Goal: Task Accomplishment & Management: Manage account settings

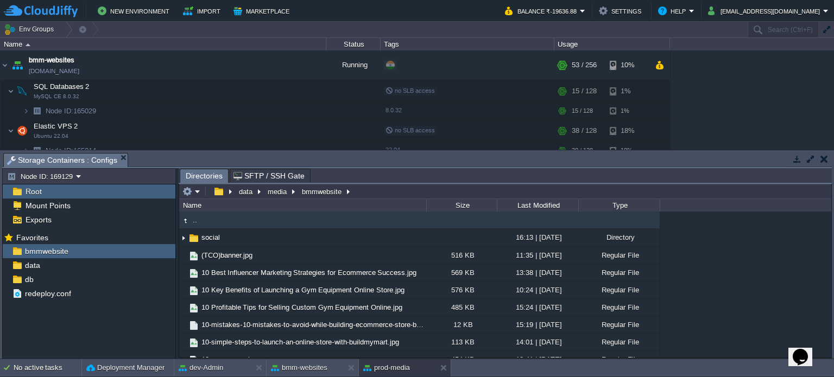
scroll to position [376, 0]
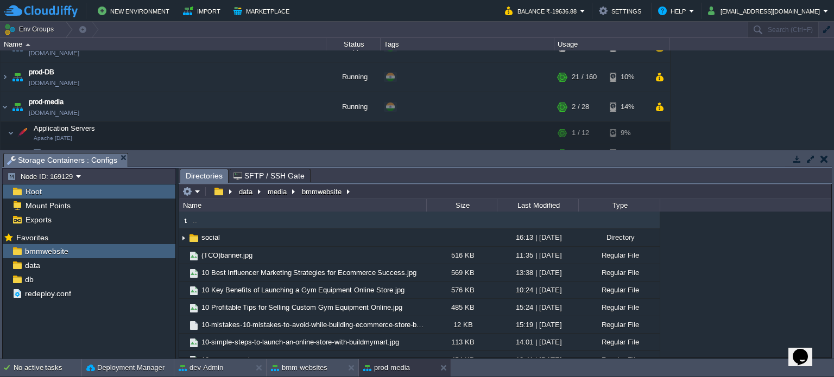
click at [822, 159] on button "button" at bounding box center [824, 159] width 8 height 10
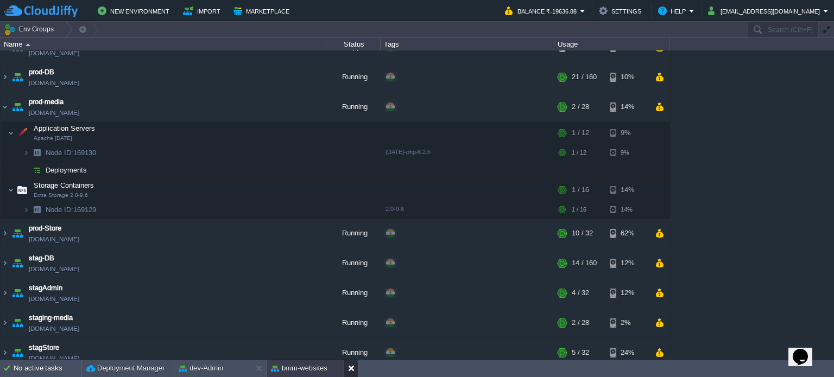
click at [352, 365] on button at bounding box center [353, 368] width 11 height 11
click at [258, 368] on button at bounding box center [261, 368] width 11 height 11
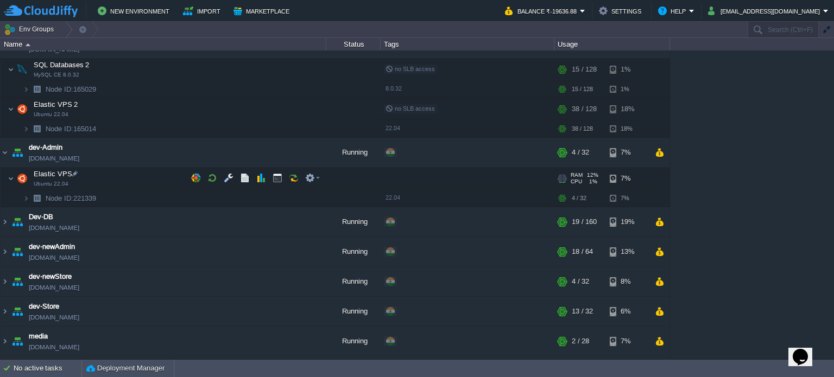
scroll to position [0, 0]
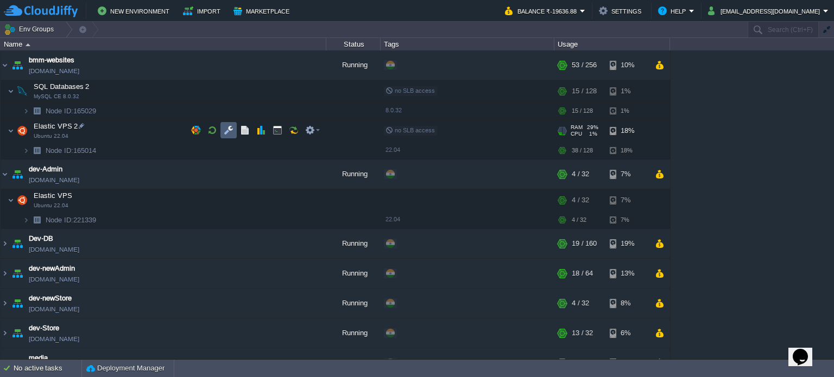
click at [235, 134] on td at bounding box center [228, 130] width 16 height 16
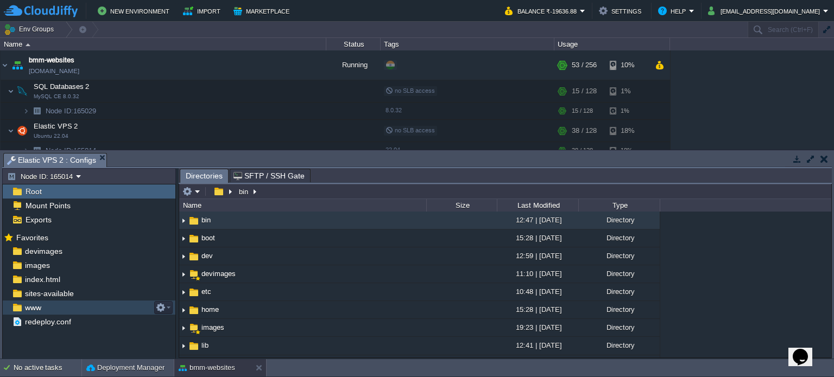
click at [40, 308] on span "www" at bounding box center [33, 308] width 20 height 10
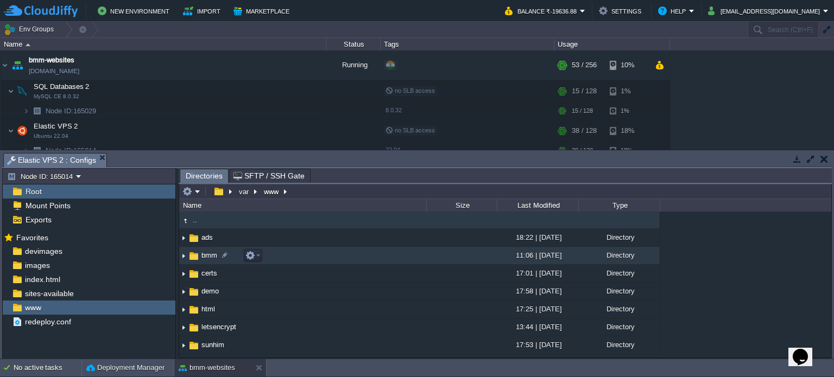
click at [212, 256] on span "bmm" at bounding box center [209, 255] width 19 height 9
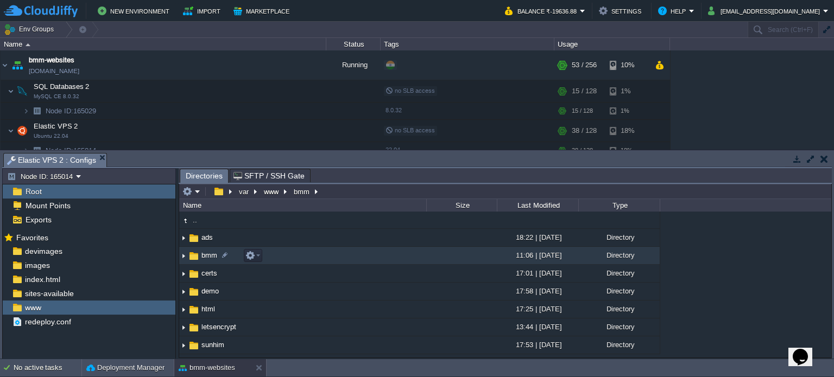
click at [212, 256] on span "bmm" at bounding box center [209, 255] width 19 height 9
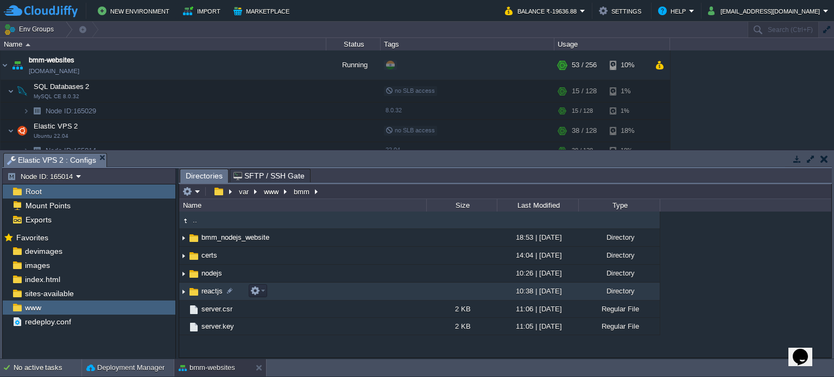
click at [213, 290] on span "reactjs" at bounding box center [212, 291] width 24 height 9
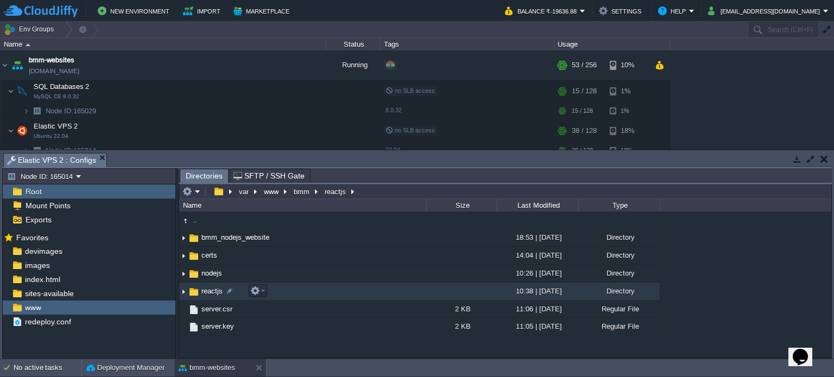
click at [213, 290] on span "reactjs" at bounding box center [212, 291] width 24 height 9
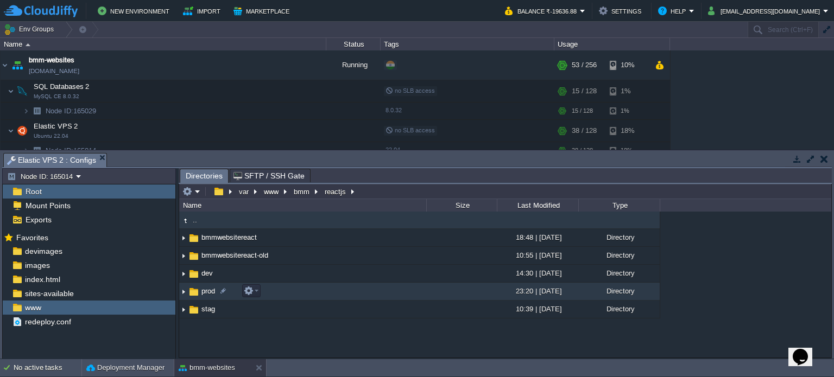
click at [209, 294] on span "prod" at bounding box center [208, 291] width 17 height 9
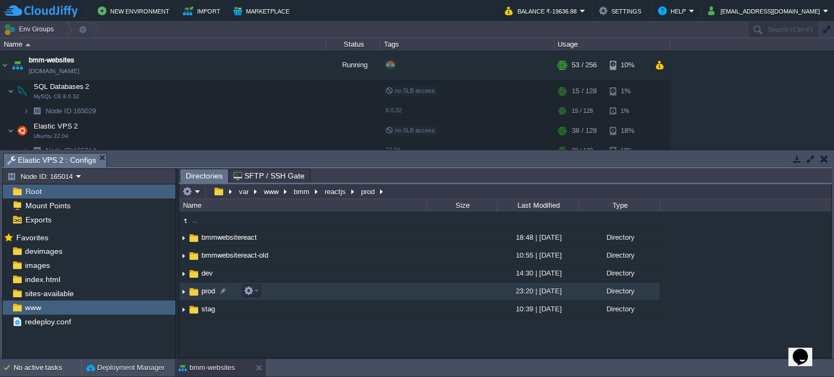
click at [209, 294] on span "prod" at bounding box center [208, 291] width 17 height 9
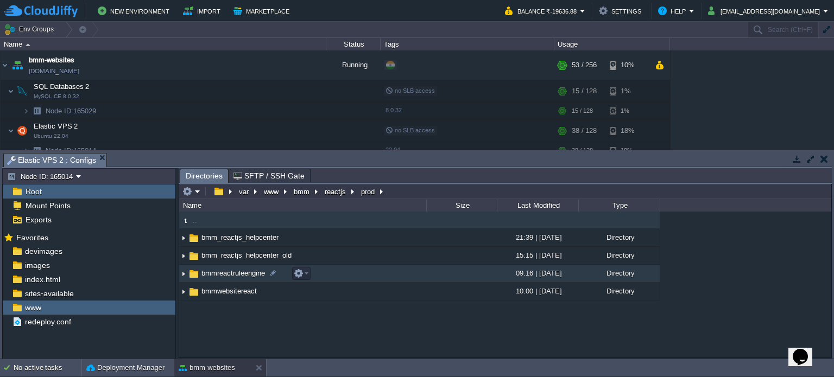
click at [238, 273] on span "bmmreactruleengine" at bounding box center [233, 273] width 67 height 9
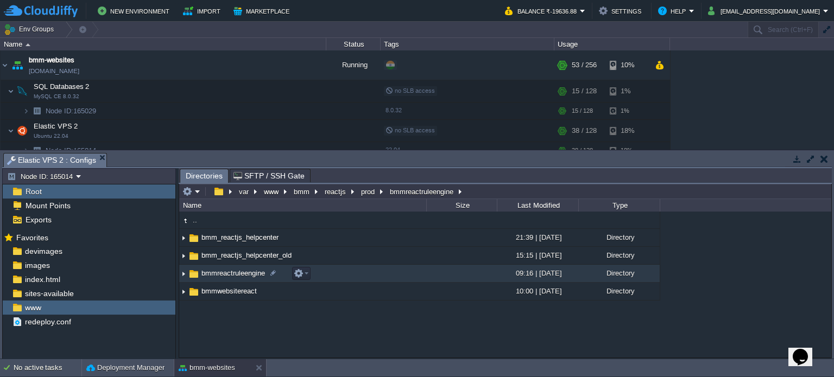
click at [238, 273] on span "bmmreactruleengine" at bounding box center [233, 273] width 67 height 9
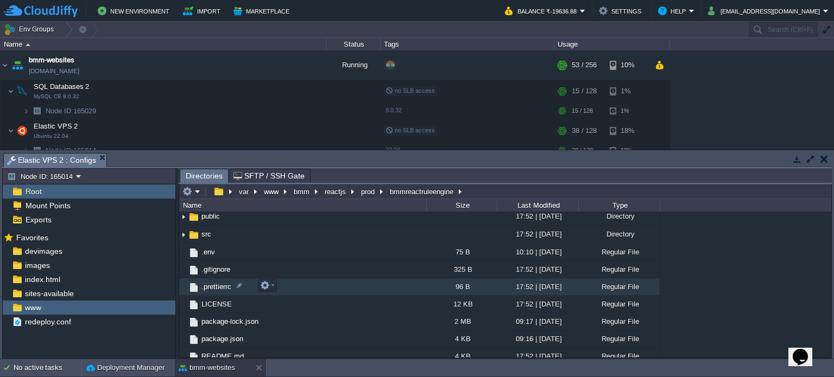
scroll to position [98, 0]
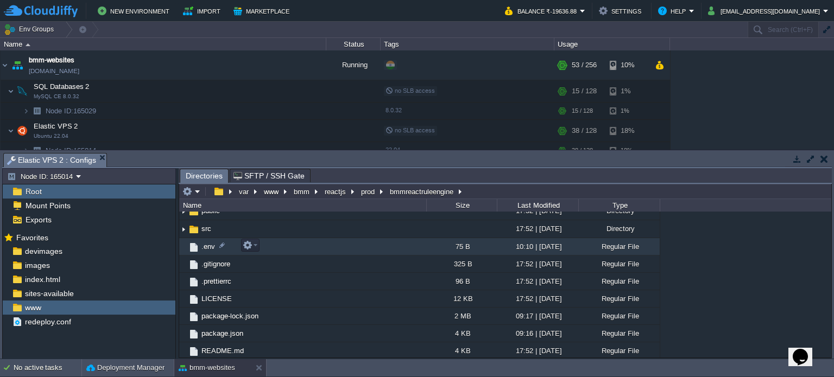
click at [208, 247] on span ".env" at bounding box center [208, 246] width 17 height 9
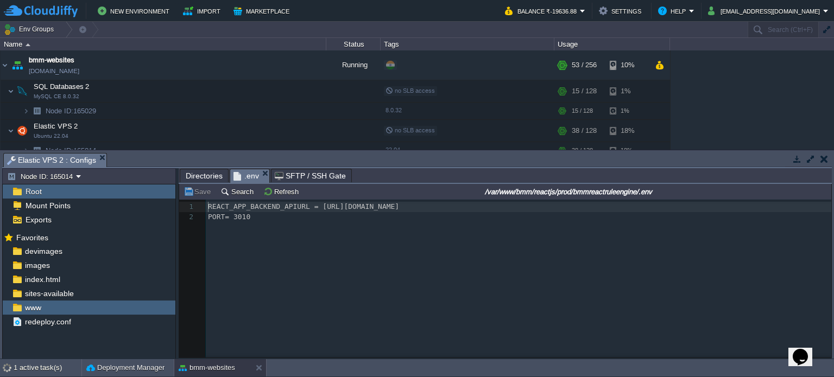
scroll to position [3, 0]
click at [258, 219] on pre "PORT= 3010" at bounding box center [520, 217] width 629 height 10
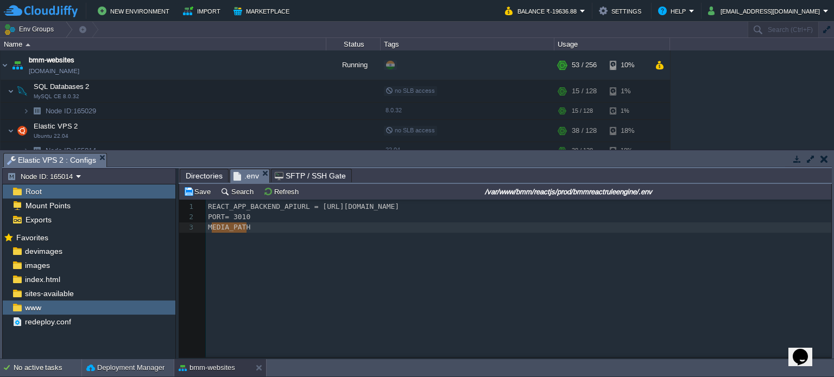
type textarea "MEDIA_PATH"
drag, startPoint x: 266, startPoint y: 230, endPoint x: 200, endPoint y: 226, distance: 66.3
paste textarea
click at [270, 227] on div "x 1 REACT_APP_BACKEND_APIURL = [URL][DOMAIN_NAME] 2 PORT= 3010 3 MEDIA_PATH= /d…" at bounding box center [520, 217] width 629 height 31
click at [207, 197] on button "Save" at bounding box center [199, 192] width 30 height 10
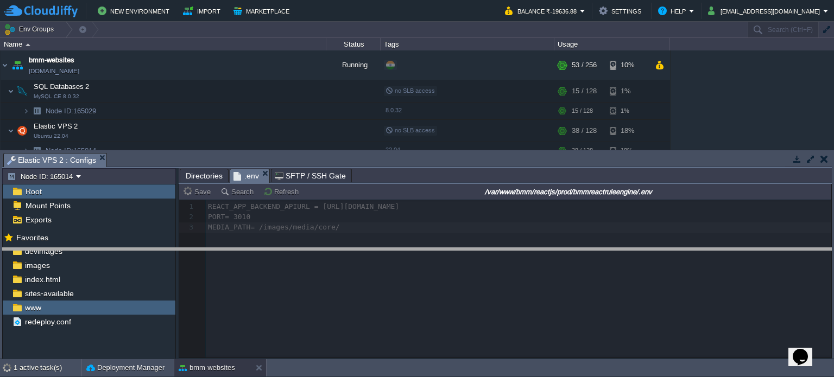
drag, startPoint x: 334, startPoint y: 161, endPoint x: 347, endPoint y: 266, distance: 106.2
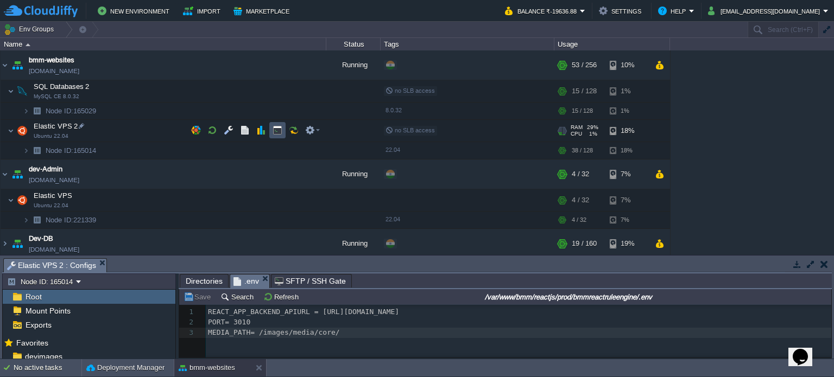
click at [277, 134] on button "button" at bounding box center [278, 130] width 10 height 10
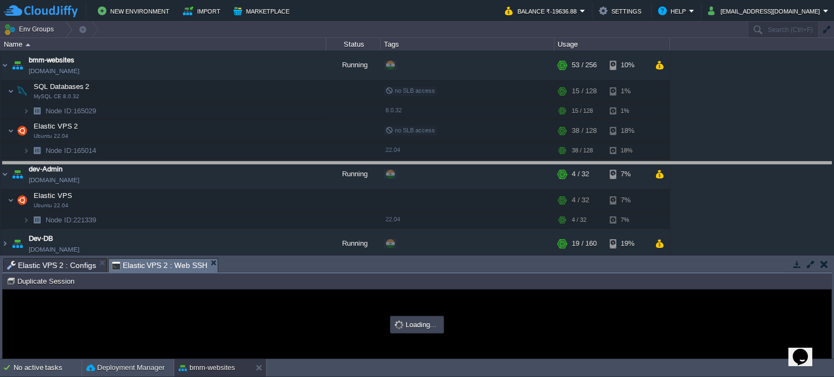
drag, startPoint x: 352, startPoint y: 265, endPoint x: 337, endPoint y: 132, distance: 133.9
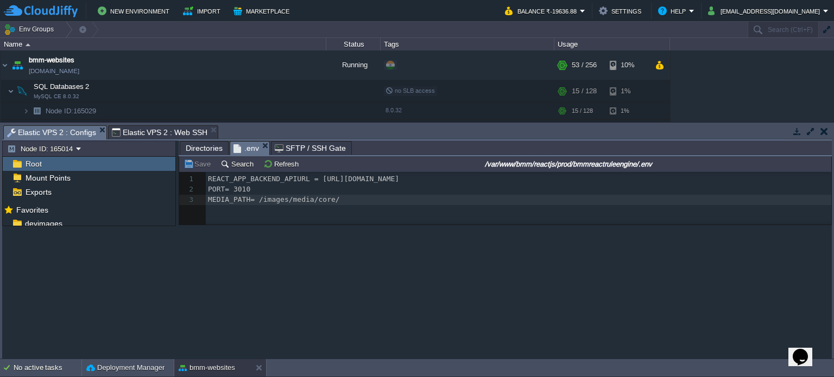
click at [60, 131] on span "Elastic VPS 2 : Configs" at bounding box center [51, 133] width 89 height 14
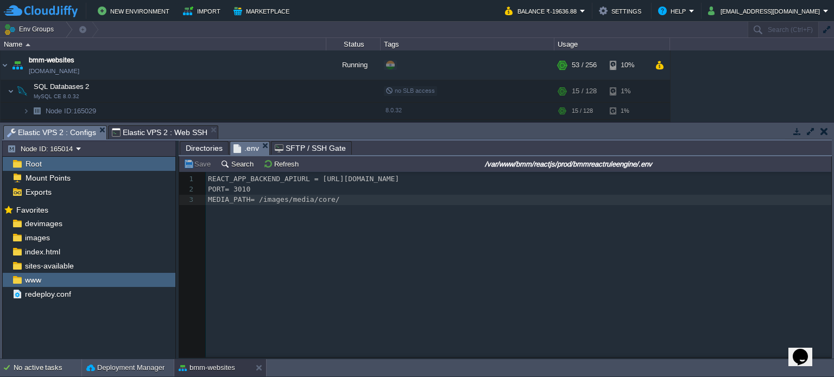
click at [204, 149] on span "Directories" at bounding box center [204, 148] width 37 height 13
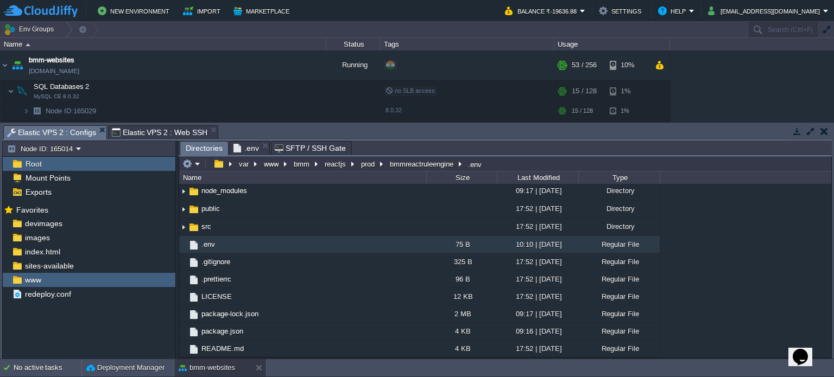
scroll to position [71, 0]
type input "/var/www/bmm/reactjs/prod/bmmreactruleengine/.env"
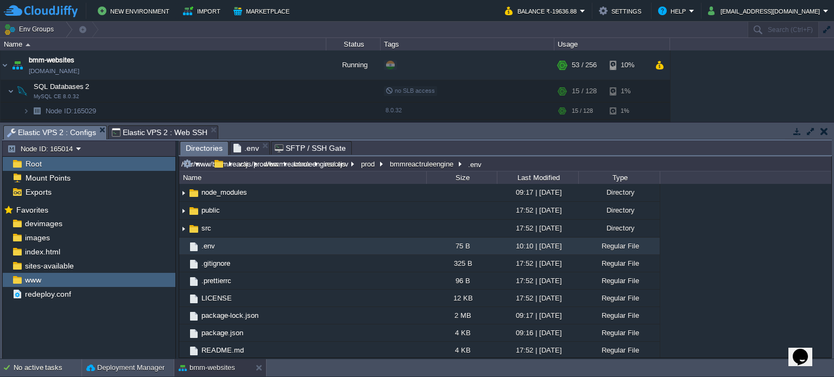
click at [494, 166] on input "/var/www/bmm/reactjs/prod/bmmreactruleengine/.env" at bounding box center [505, 163] width 652 height 15
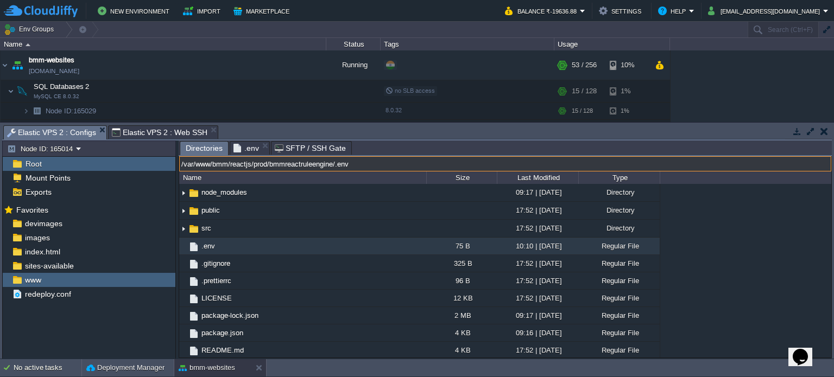
click at [502, 169] on input "/var/www/bmm/reactjs/prod/bmmreactruleengine/.env" at bounding box center [505, 163] width 652 height 15
drag, startPoint x: 337, startPoint y: 167, endPoint x: 170, endPoint y: 167, distance: 166.7
click at [170, 167] on div "Node ID: 165014 Root Mount Points Exports Mark the most frequently used files a…" at bounding box center [417, 250] width 830 height 218
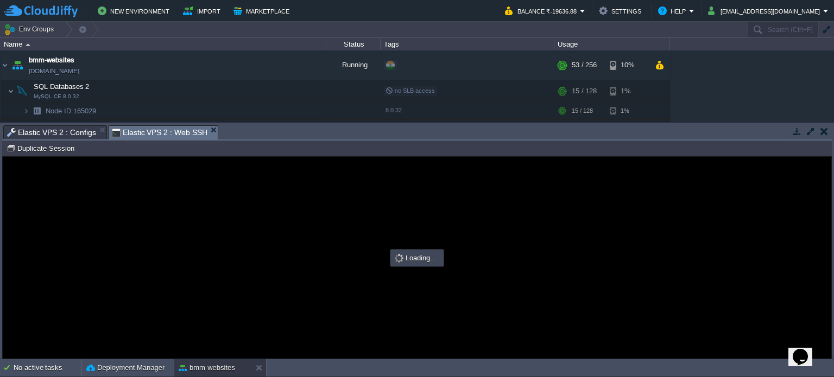
click at [159, 129] on span "Elastic VPS 2 : Web SSH" at bounding box center [160, 133] width 96 height 14
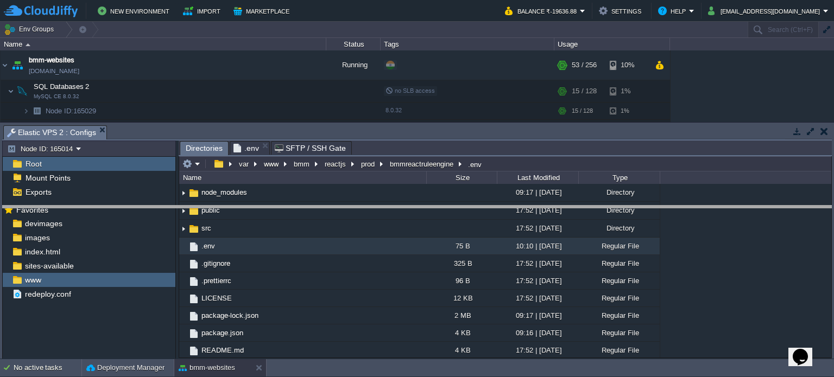
drag, startPoint x: 134, startPoint y: 132, endPoint x: 118, endPoint y: 187, distance: 56.5
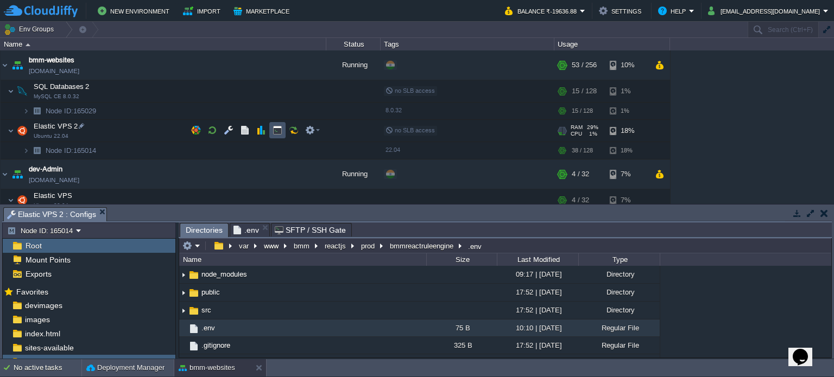
drag, startPoint x: 274, startPoint y: 132, endPoint x: 314, endPoint y: 160, distance: 49.2
click at [275, 132] on button "button" at bounding box center [278, 130] width 10 height 10
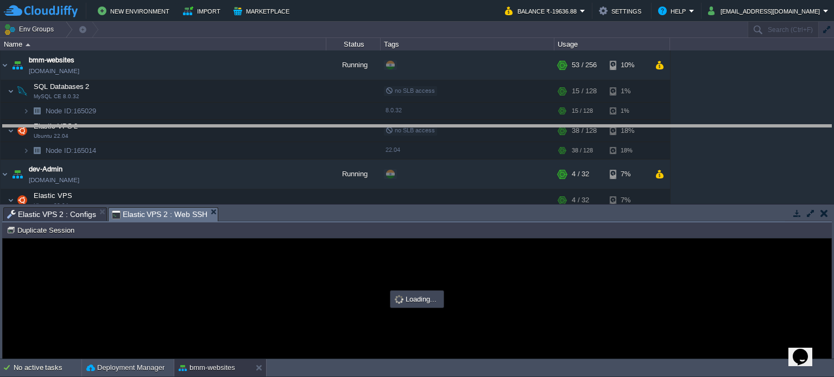
drag, startPoint x: 353, startPoint y: 214, endPoint x: 314, endPoint y: 115, distance: 107.5
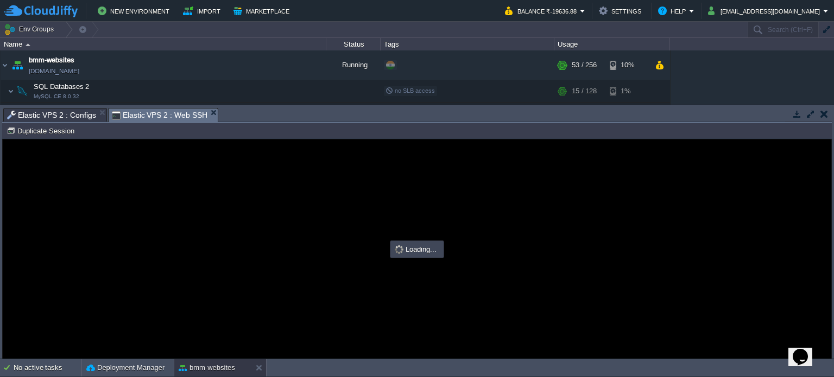
scroll to position [0, 0]
type input "#000000"
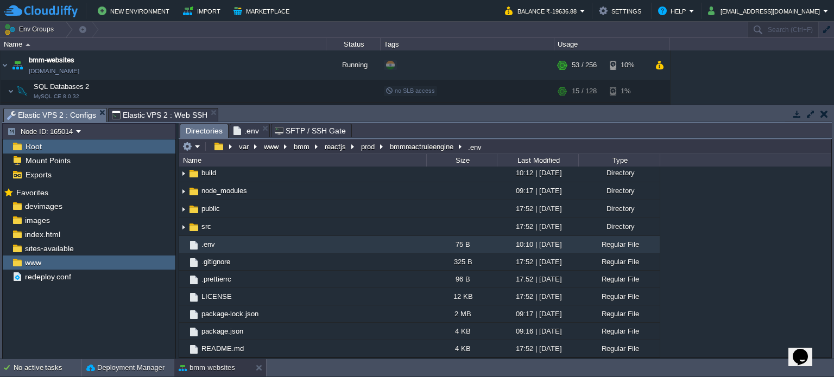
click at [77, 113] on span "Elastic VPS 2 : Configs" at bounding box center [51, 116] width 89 height 14
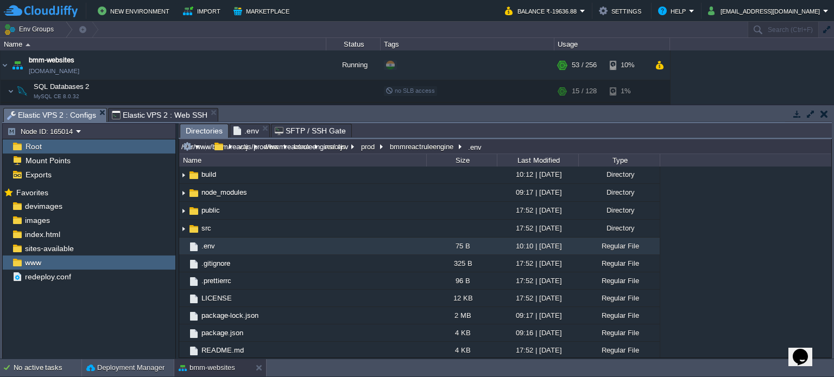
click at [495, 147] on input "/var/www/bmm/reactjs/prod/bmmreactruleengine/.env" at bounding box center [505, 146] width 652 height 15
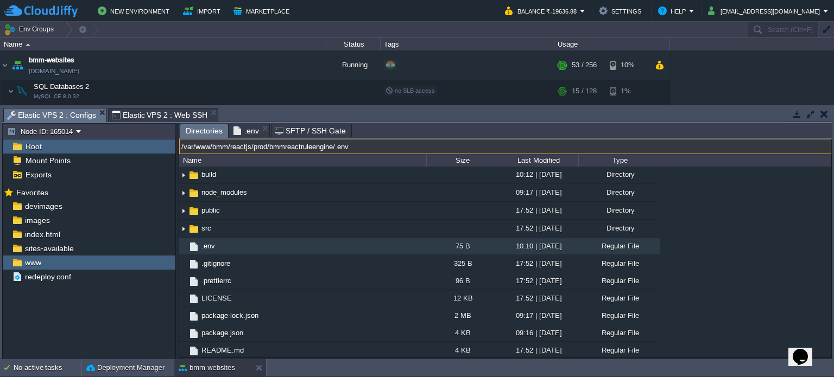
click at [454, 147] on input "/var/www/bmm/reactjs/prod/bmmreactruleengine/.env" at bounding box center [505, 146] width 652 height 15
drag, startPoint x: 236, startPoint y: 149, endPoint x: 446, endPoint y: 150, distance: 210.1
click at [446, 150] on input "/var/www/bmm/reactjs/prod/bmmreactruleengine/.env" at bounding box center [505, 146] width 652 height 15
click at [371, 148] on input "/var/www/bmm/reactjs/prod/bmmreactruleengine/.env" at bounding box center [505, 146] width 652 height 15
drag, startPoint x: 232, startPoint y: 149, endPoint x: 361, endPoint y: 149, distance: 128.7
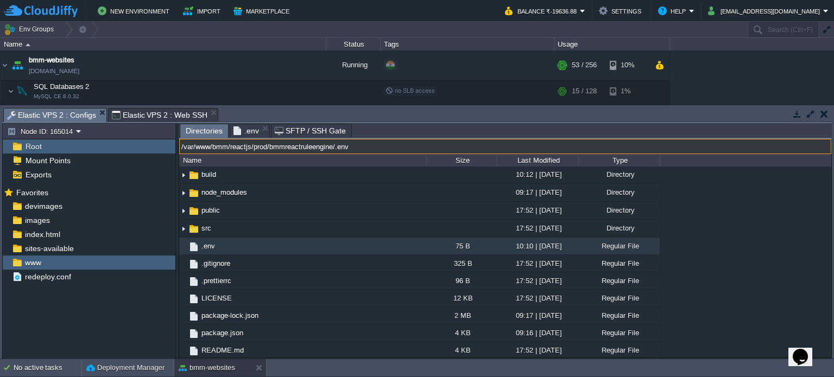
click at [361, 149] on input "/var/www/bmm/reactjs/prod/bmmreactruleengine/.env" at bounding box center [505, 146] width 652 height 15
type input "/var/www/bmm/"
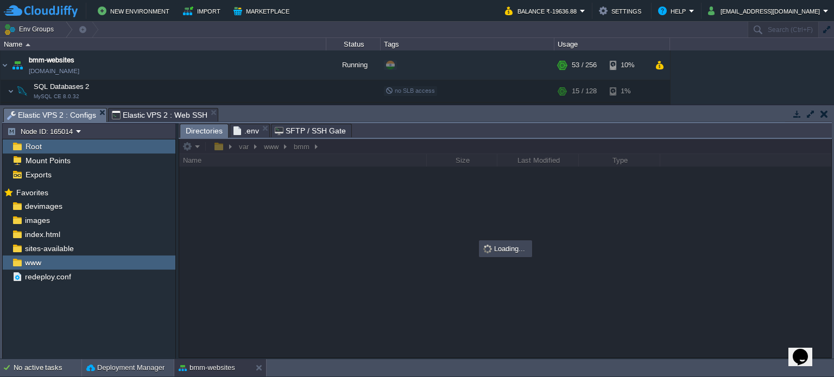
scroll to position [0, 0]
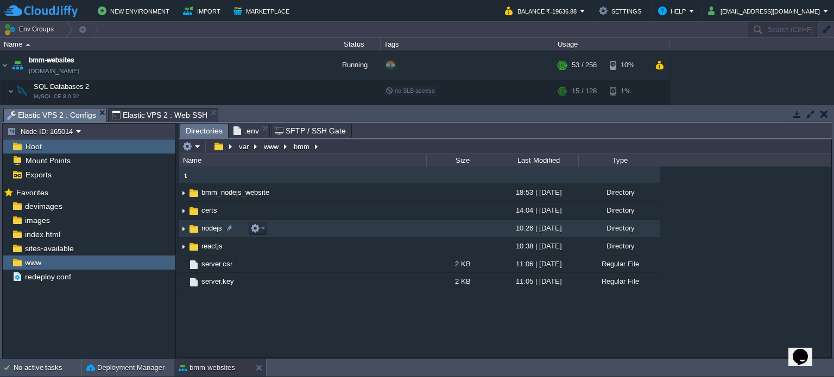
click at [200, 231] on span "nodejs" at bounding box center [212, 228] width 24 height 9
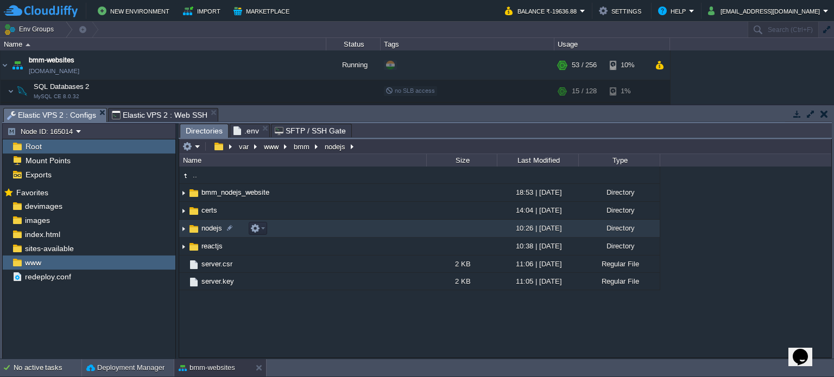
click at [200, 231] on span "nodejs" at bounding box center [212, 228] width 24 height 9
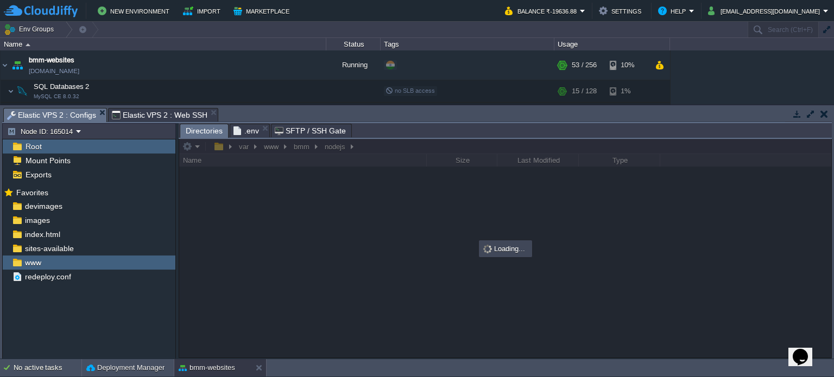
click at [160, 113] on span "Elastic VPS 2 : Web SSH" at bounding box center [160, 115] width 96 height 13
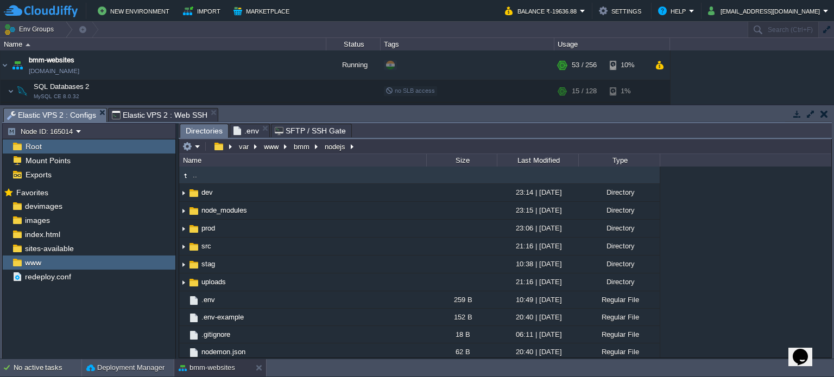
click at [53, 118] on span "Elastic VPS 2 : Configs" at bounding box center [51, 116] width 89 height 14
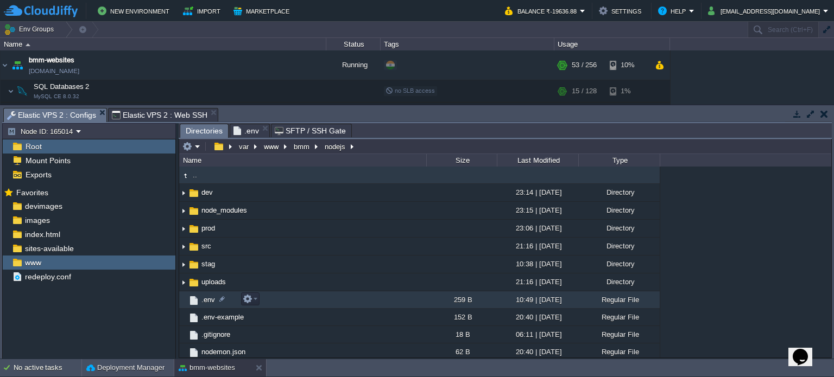
click at [205, 298] on span ".env" at bounding box center [208, 299] width 17 height 9
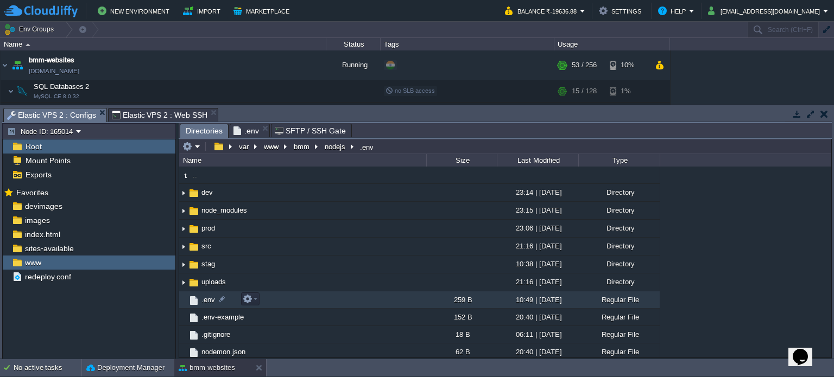
click at [205, 298] on span ".env" at bounding box center [208, 299] width 17 height 9
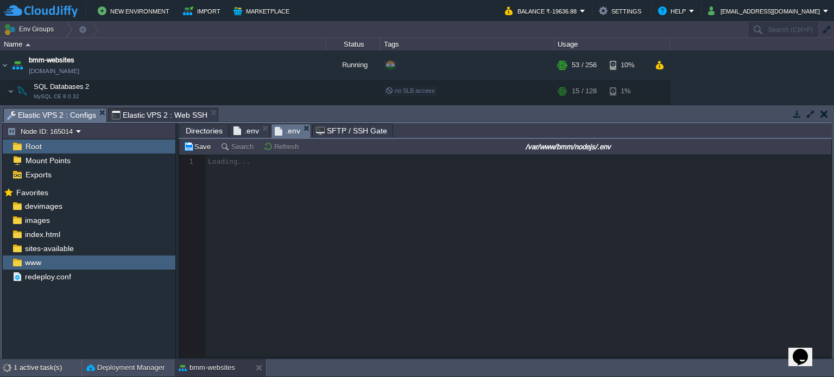
scroll to position [3, 0]
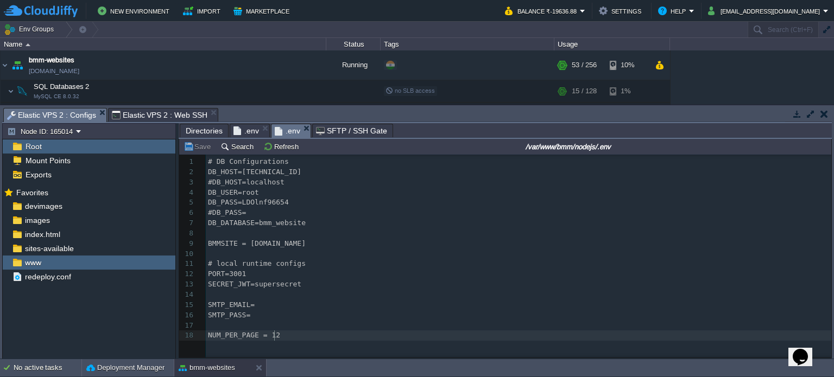
click at [222, 345] on div "18 1 # DB Configurations 2 DB_HOST=[TECHNICAL_ID] 3 #DB_HOST=localhost 4 DB_USE…" at bounding box center [513, 264] width 668 height 219
click at [269, 352] on span "MEDIA_PATH= /devimages/media/core/" at bounding box center [280, 353] width 144 height 8
click at [205, 144] on button "Save" at bounding box center [199, 147] width 30 height 10
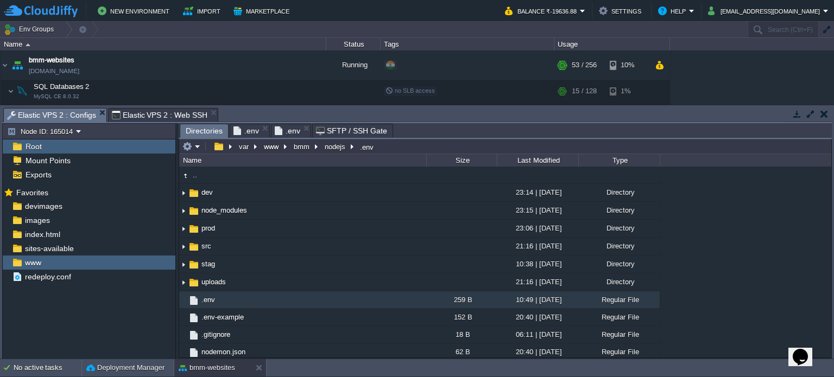
click at [200, 130] on span "Directories" at bounding box center [204, 131] width 37 height 14
type input "/var/www/bmm/nodejs/.env"
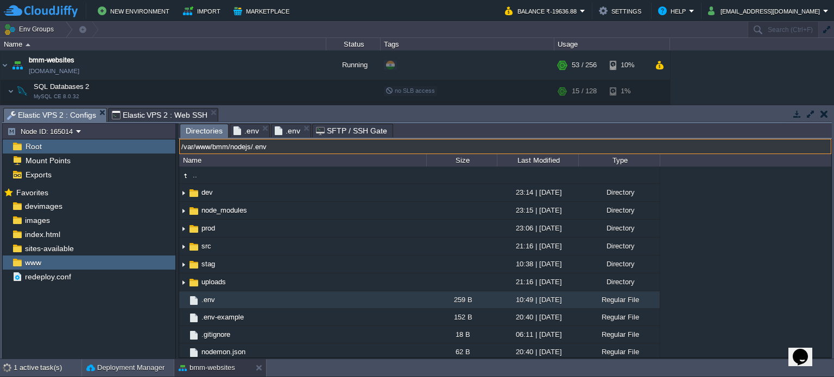
click at [406, 147] on input "/var/www/bmm/nodejs/.env" at bounding box center [505, 146] width 652 height 15
click at [420, 147] on input "/var/www/bmm/nodejs/.env" at bounding box center [505, 146] width 652 height 15
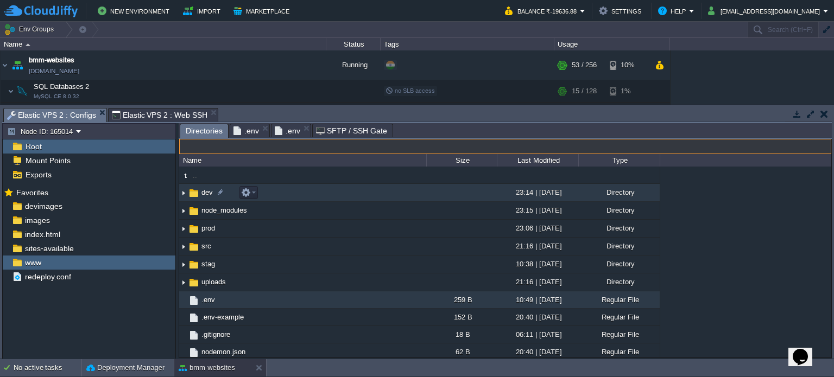
click at [204, 193] on span "dev" at bounding box center [207, 192] width 15 height 9
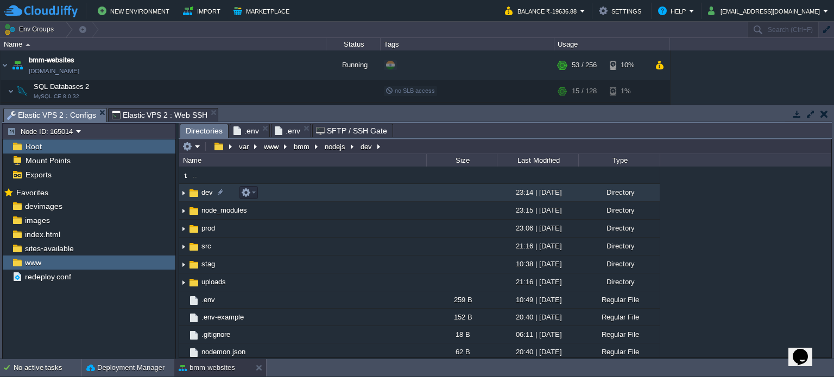
click at [204, 193] on span "dev" at bounding box center [207, 192] width 15 height 9
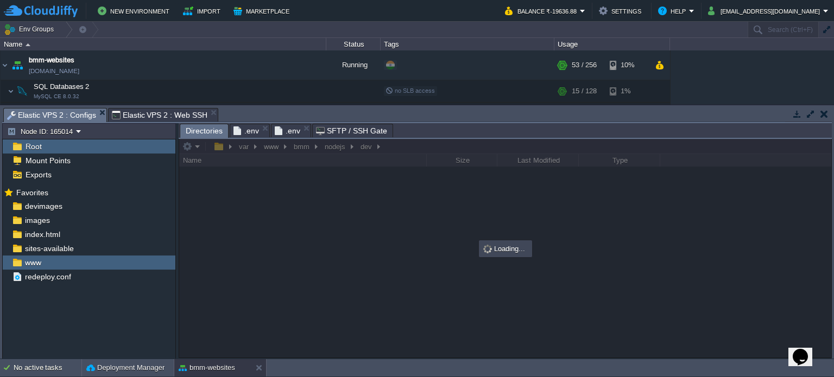
click at [287, 131] on span ".env" at bounding box center [288, 130] width 26 height 13
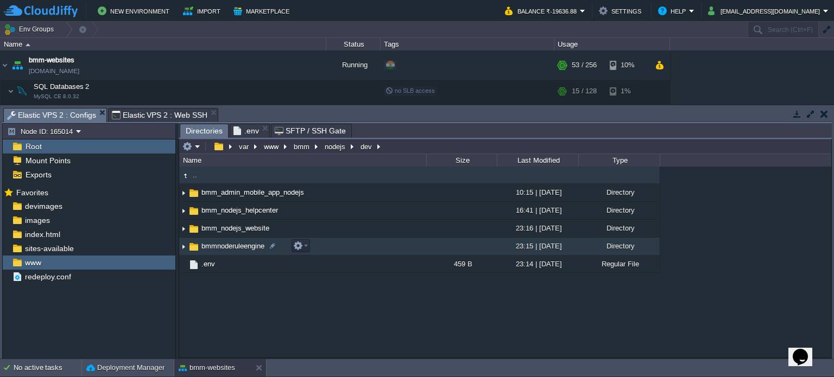
click at [237, 249] on span "bmmnoderuleengine" at bounding box center [233, 246] width 66 height 9
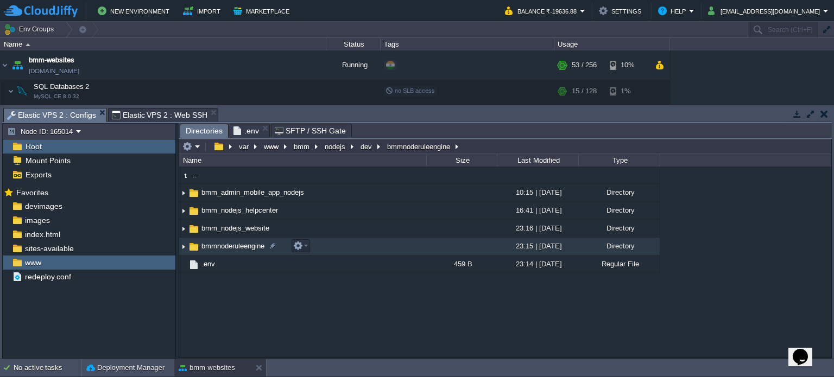
click at [237, 249] on span "bmmnoderuleengine" at bounding box center [233, 246] width 66 height 9
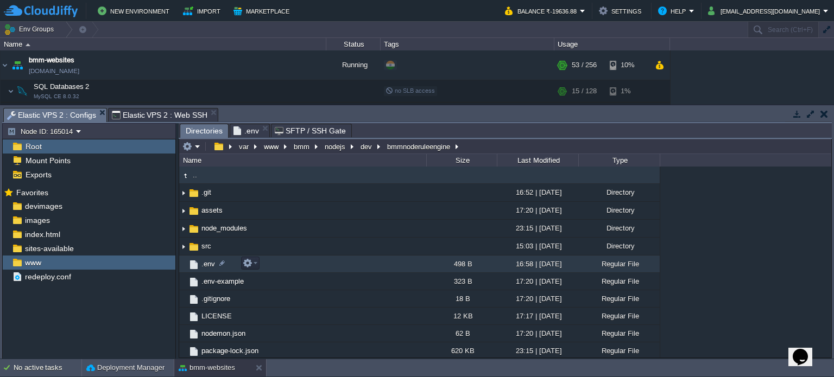
click at [207, 262] on span ".env" at bounding box center [208, 264] width 17 height 9
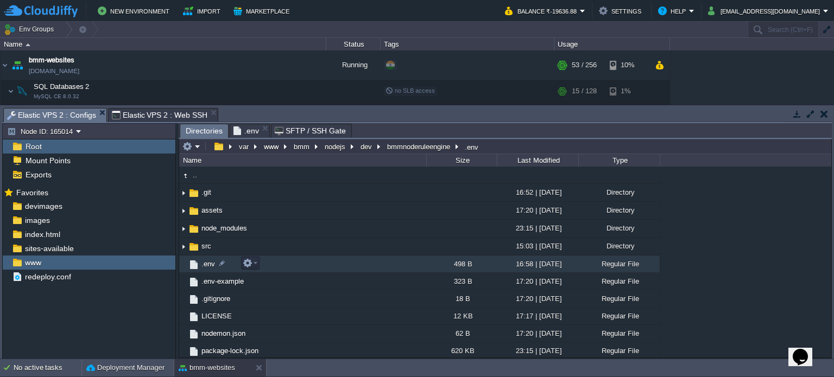
click at [207, 262] on span ".env" at bounding box center [208, 264] width 17 height 9
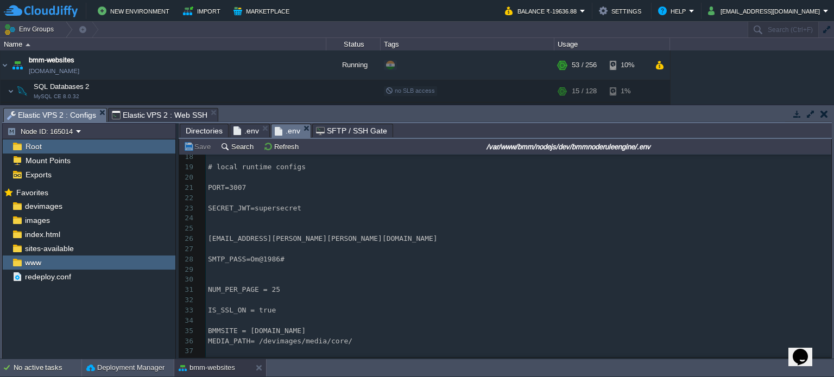
scroll to position [189, 0]
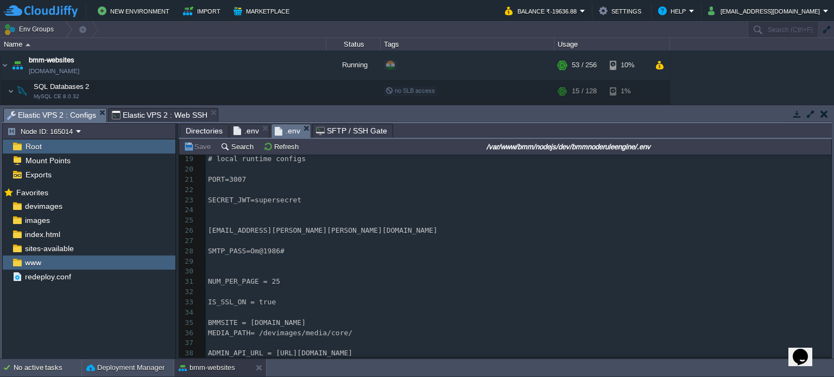
click at [465, 350] on pre "ADMIN_API_URL = [URL][DOMAIN_NAME]" at bounding box center [518, 354] width 625 height 10
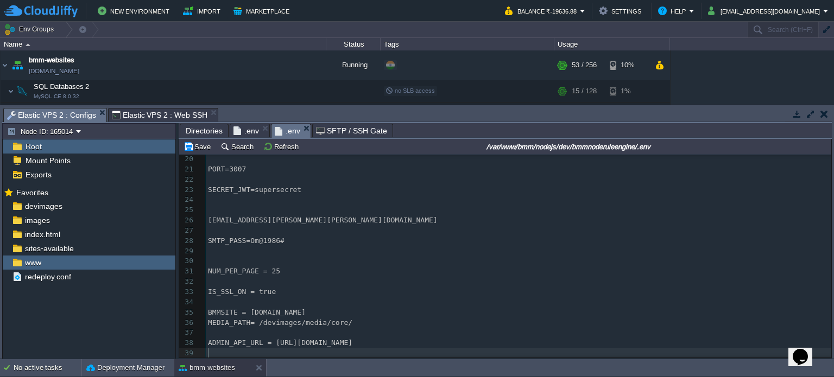
scroll to position [220, 0]
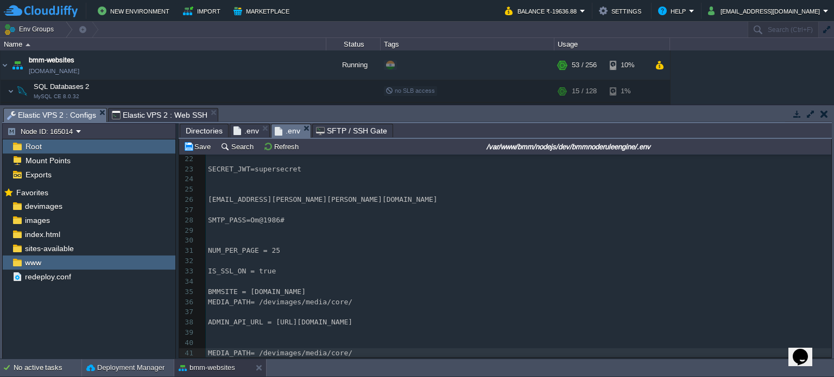
click at [271, 351] on div "xxxxxxxxxx 1 # DB Configurations 2 ​ 3 DB_HOST=[TECHNICAL_ID] 4 ​ 5 DB_USER=roo…" at bounding box center [518, 149] width 625 height 420
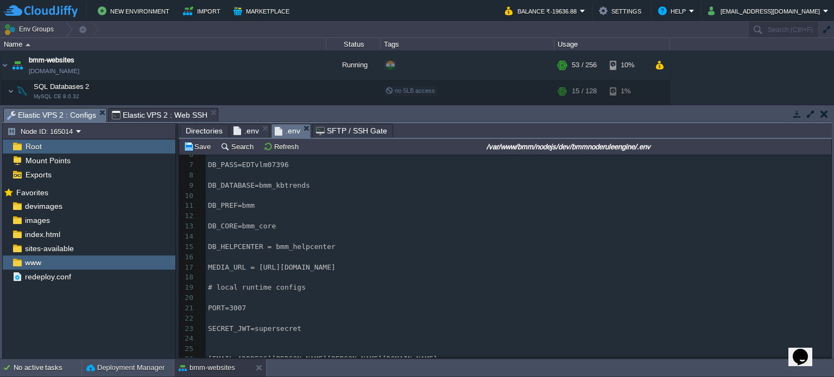
scroll to position [97, 0]
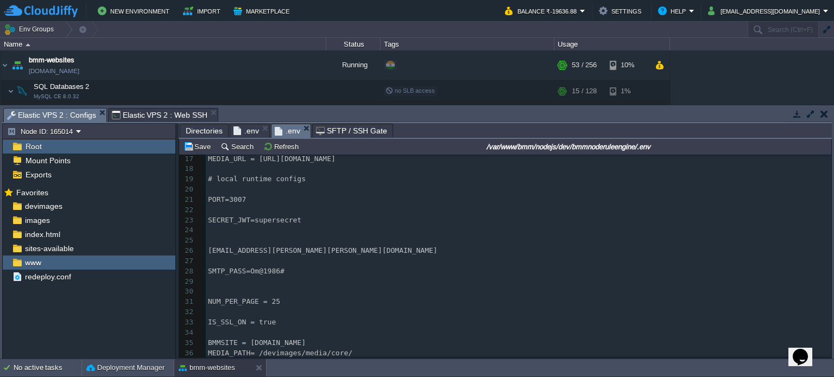
click at [303, 128] on body "New Environment Import Marketplace Bonus ₹0.00 Upgrade Account Balance ₹-19636.…" at bounding box center [417, 188] width 834 height 377
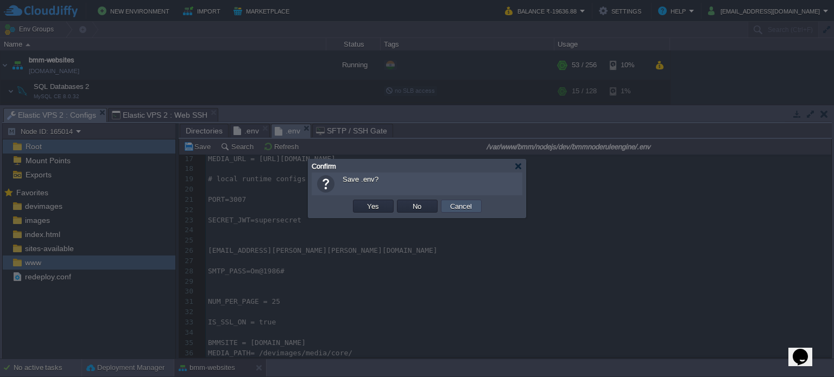
click at [459, 205] on button "Cancel" at bounding box center [461, 206] width 28 height 10
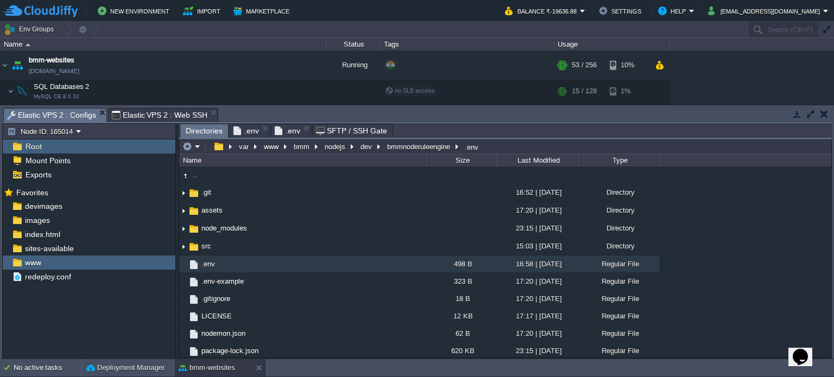
click at [203, 130] on span "Directories" at bounding box center [204, 131] width 37 height 14
click at [494, 145] on input "/var/www/bmm/nodejs/dev/bmmnoderuleengine/.env" at bounding box center [505, 146] width 652 height 15
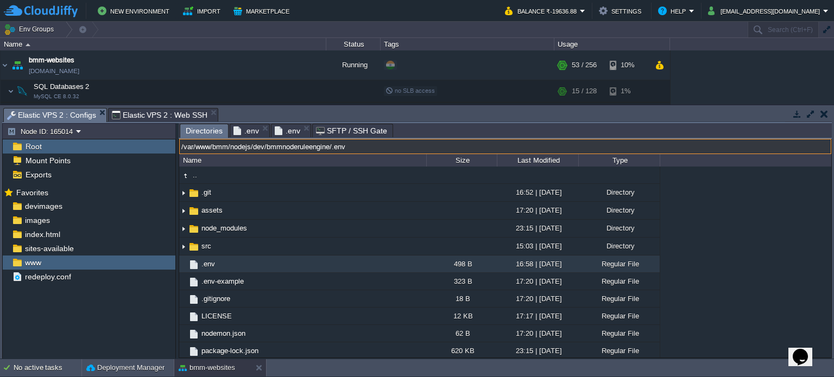
click at [495, 146] on input "/var/www/bmm/nodejs/dev/bmmnoderuleengine/.env" at bounding box center [505, 146] width 652 height 15
click at [262, 151] on input "/var/www/bmm/nodejs/dev/bmmnoderuleengine/.env" at bounding box center [505, 146] width 652 height 15
drag, startPoint x: 369, startPoint y: 148, endPoint x: 400, endPoint y: 149, distance: 31.0
click at [400, 149] on input "/var/www/bmm/nodejs/prod/bmmnoderuleengine/.env" at bounding box center [505, 146] width 652 height 15
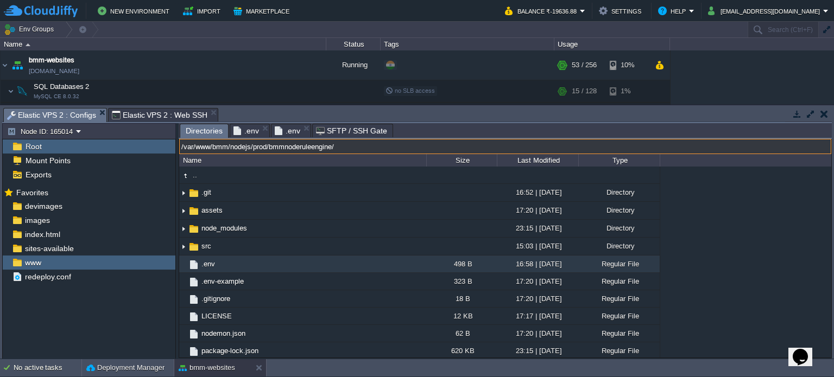
type input "/var/www/bmm/nodejs/prod/bmmnoderuleengine/"
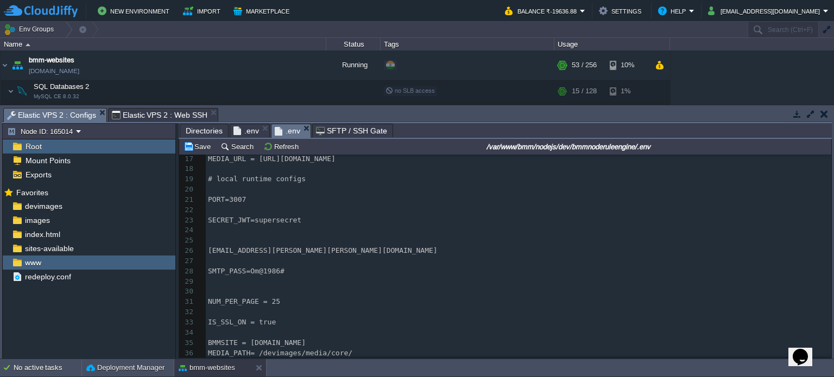
click at [287, 126] on span ".env" at bounding box center [288, 131] width 26 height 14
click at [304, 128] on body "New Environment Import Marketplace Bonus ₹0.00 Upgrade Account Balance ₹-19636.…" at bounding box center [417, 188] width 834 height 377
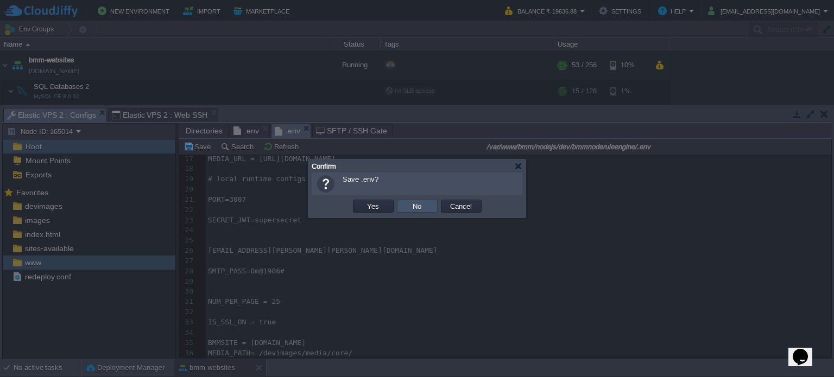
click at [417, 207] on button "No" at bounding box center [416, 206] width 15 height 10
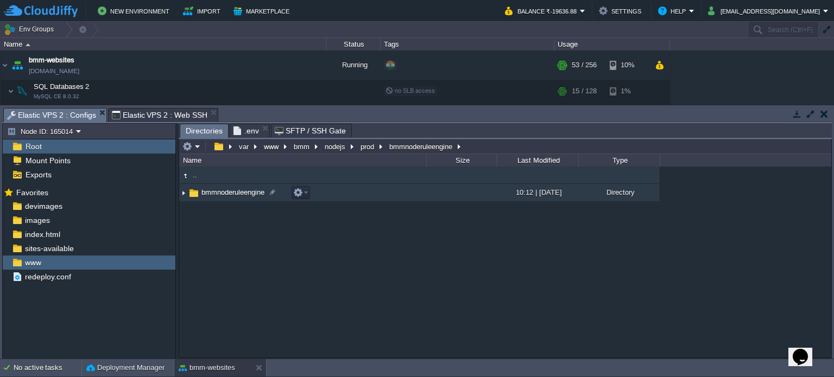
click at [218, 193] on span "bmmnoderuleengine" at bounding box center [233, 192] width 66 height 9
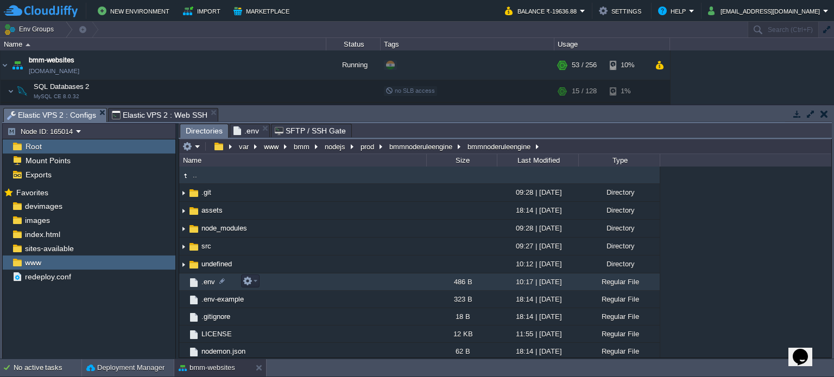
click at [213, 282] on span ".env" at bounding box center [208, 281] width 17 height 9
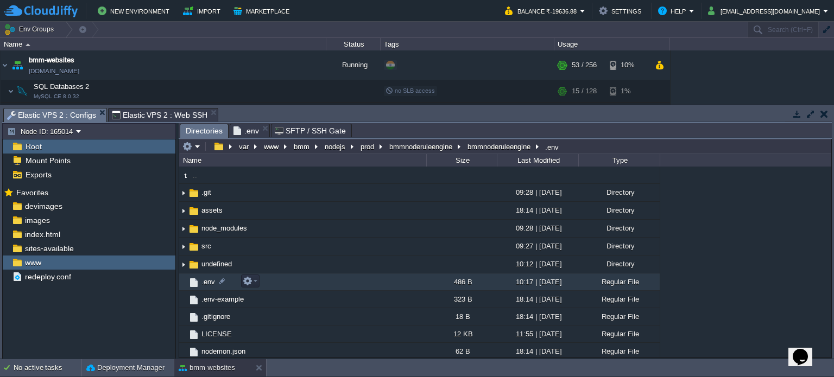
click at [213, 282] on span ".env" at bounding box center [208, 281] width 17 height 9
click at [203, 129] on span "Directories" at bounding box center [204, 131] width 37 height 14
click at [287, 133] on span ".env" at bounding box center [288, 130] width 26 height 13
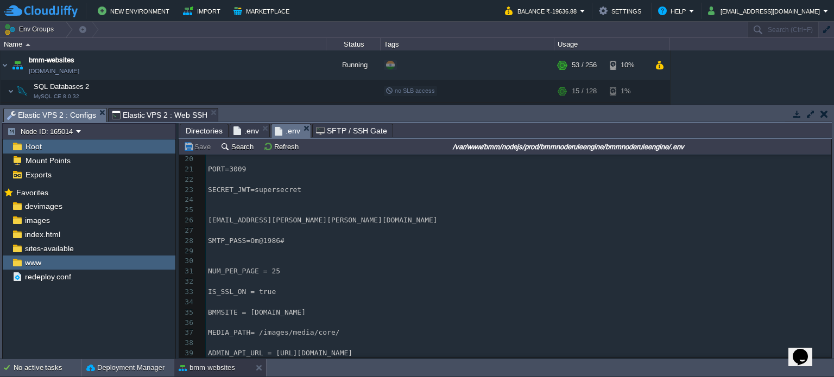
click at [216, 321] on pre "​" at bounding box center [518, 323] width 625 height 10
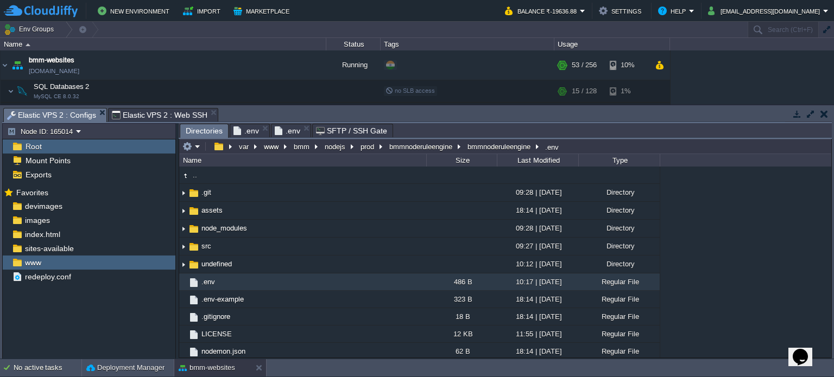
drag, startPoint x: 202, startPoint y: 128, endPoint x: 327, endPoint y: 149, distance: 126.7
click at [202, 128] on span "Directories" at bounding box center [204, 131] width 37 height 14
type input "/var/www/bmm/nodejs/prod/bmmnoderuleengine/bmmnoderuleengine/.env"
click at [587, 145] on input "/var/www/bmm/nodejs/prod/bmmnoderuleengine/bmmnoderuleengine/.env" at bounding box center [505, 146] width 652 height 15
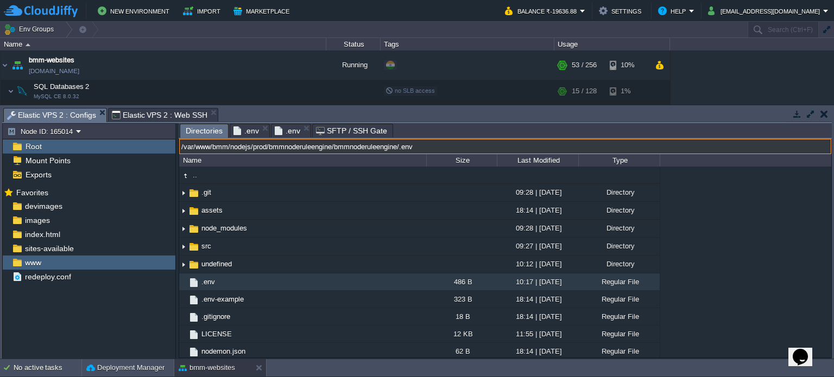
click at [592, 145] on input "/var/www/bmm/nodejs/prod/bmmnoderuleengine/bmmnoderuleengine/.env" at bounding box center [505, 146] width 652 height 15
drag, startPoint x: 405, startPoint y: 147, endPoint x: 123, endPoint y: 146, distance: 282.3
click at [123, 146] on div "Node ID: 165014 Root Mount Points Exports Mark the most frequently used files a…" at bounding box center [417, 241] width 830 height 236
click at [131, 114] on span "Elastic VPS 2 : Web SSH" at bounding box center [160, 115] width 96 height 13
